Goal: Check status

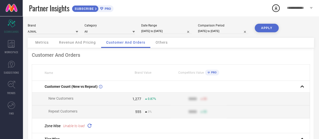
click at [13, 10] on link at bounding box center [11, 8] width 23 height 16
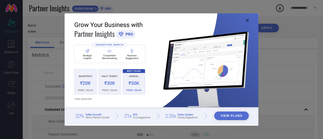
click at [252, 20] on img at bounding box center [162, 69] width 194 height 112
click at [249, 20] on img at bounding box center [162, 69] width 194 height 112
click at [247, 19] on icon at bounding box center [247, 20] width 3 height 3
